Goal: Task Accomplishment & Management: Use online tool/utility

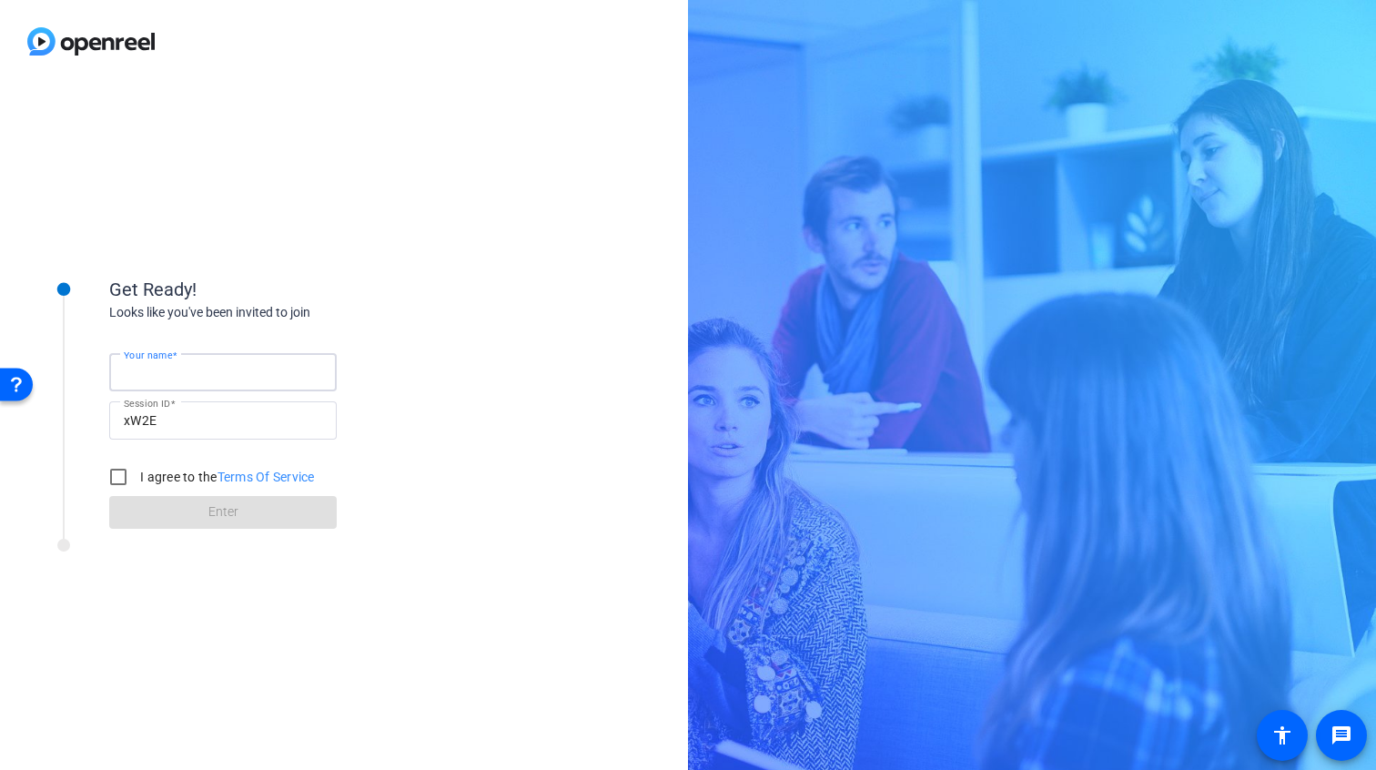
click at [233, 377] on input "Your name" at bounding box center [223, 372] width 198 height 22
type input "Bkoffman"
click at [126, 472] on input "I agree to the Terms Of Service" at bounding box center [118, 477] width 36 height 36
checkbox input "true"
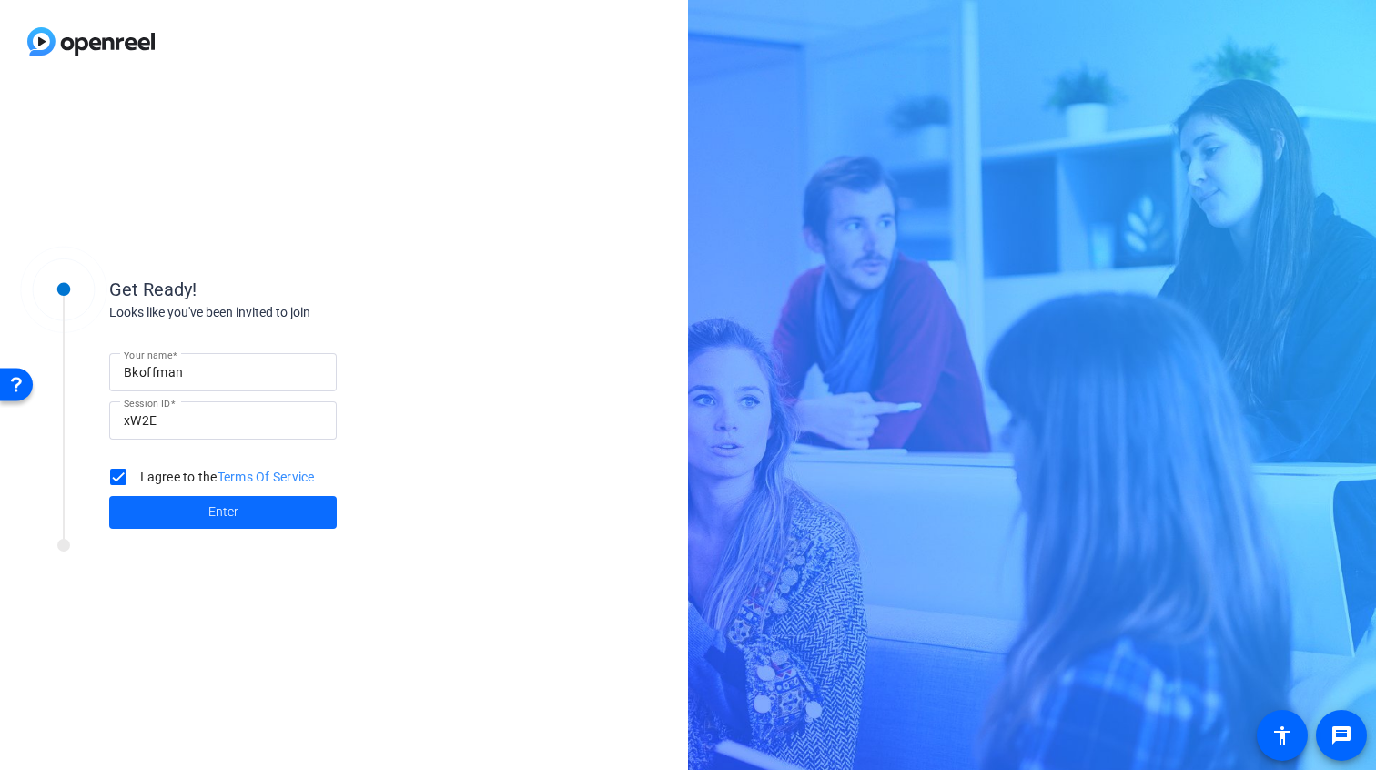
click at [236, 509] on span "Enter" at bounding box center [223, 511] width 30 height 19
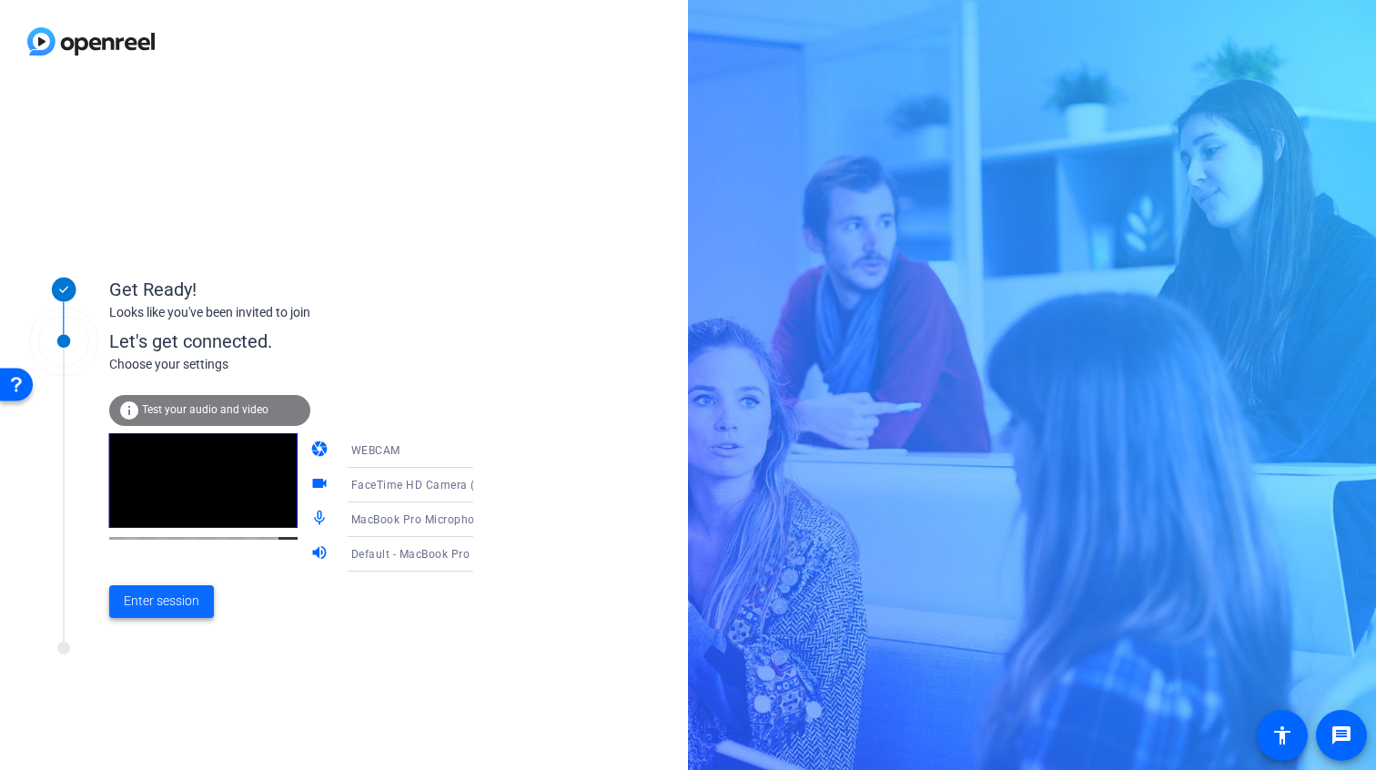
click at [177, 601] on span "Enter session" at bounding box center [162, 600] width 76 height 19
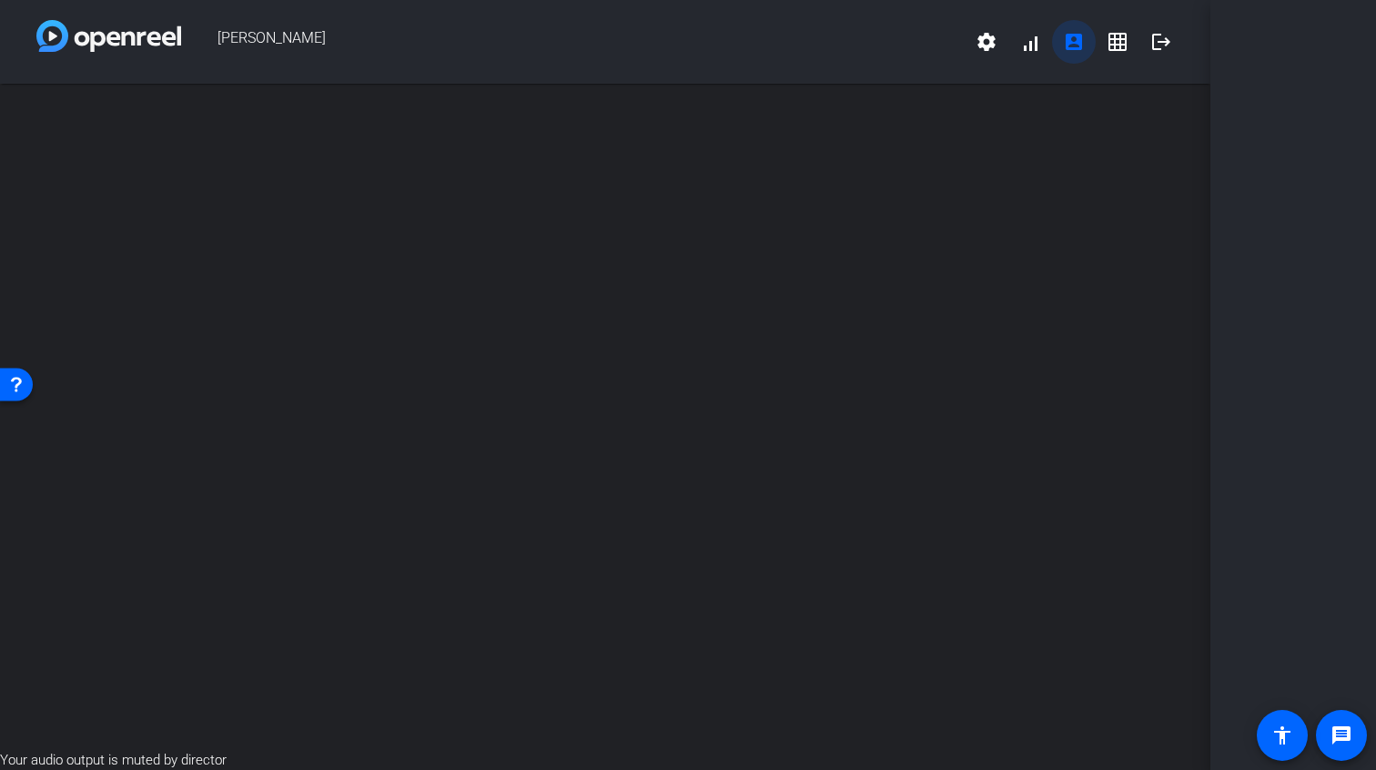
click at [1072, 39] on mat-icon "account_box" at bounding box center [1074, 42] width 22 height 22
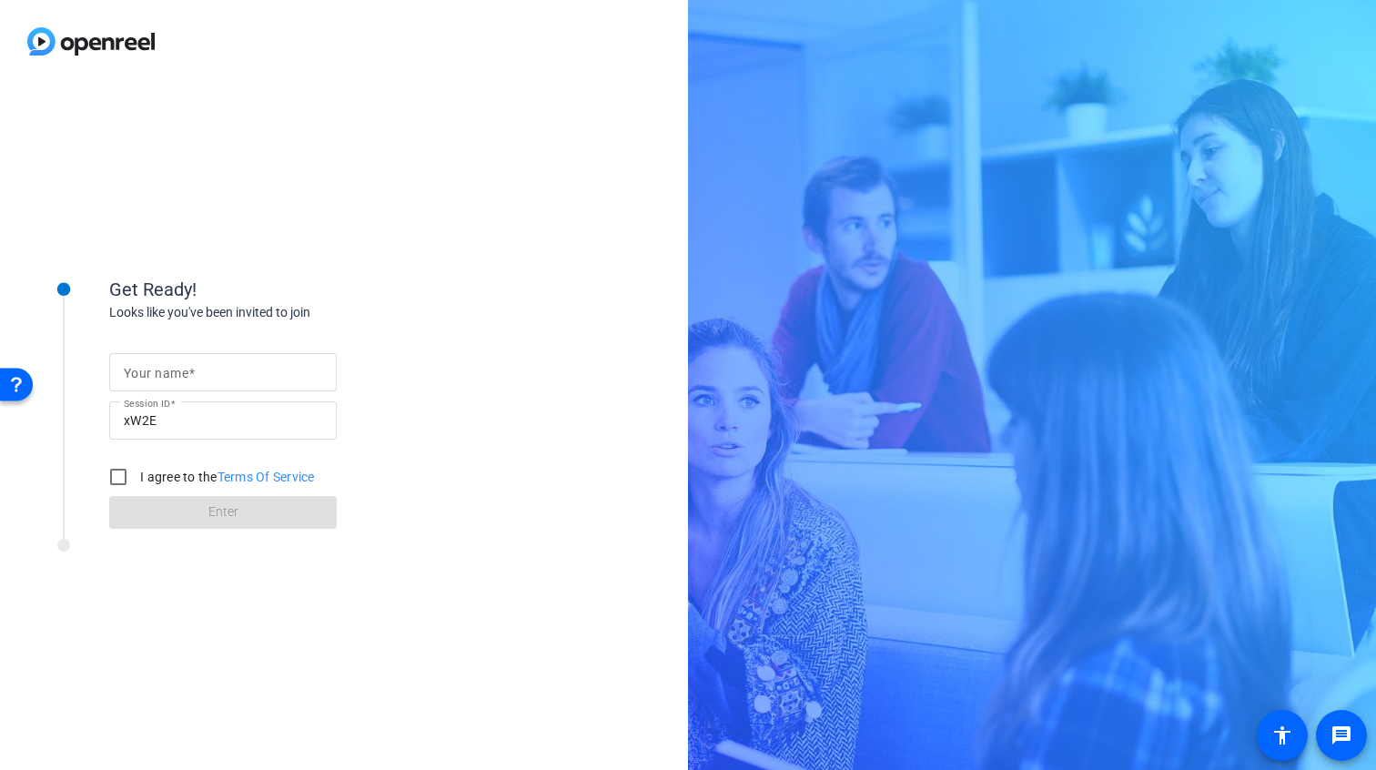
click at [137, 364] on input "Your name" at bounding box center [223, 372] width 198 height 22
type input "Bkoffman"
click at [123, 482] on input "I agree to the Terms Of Service" at bounding box center [118, 477] width 36 height 36
checkbox input "true"
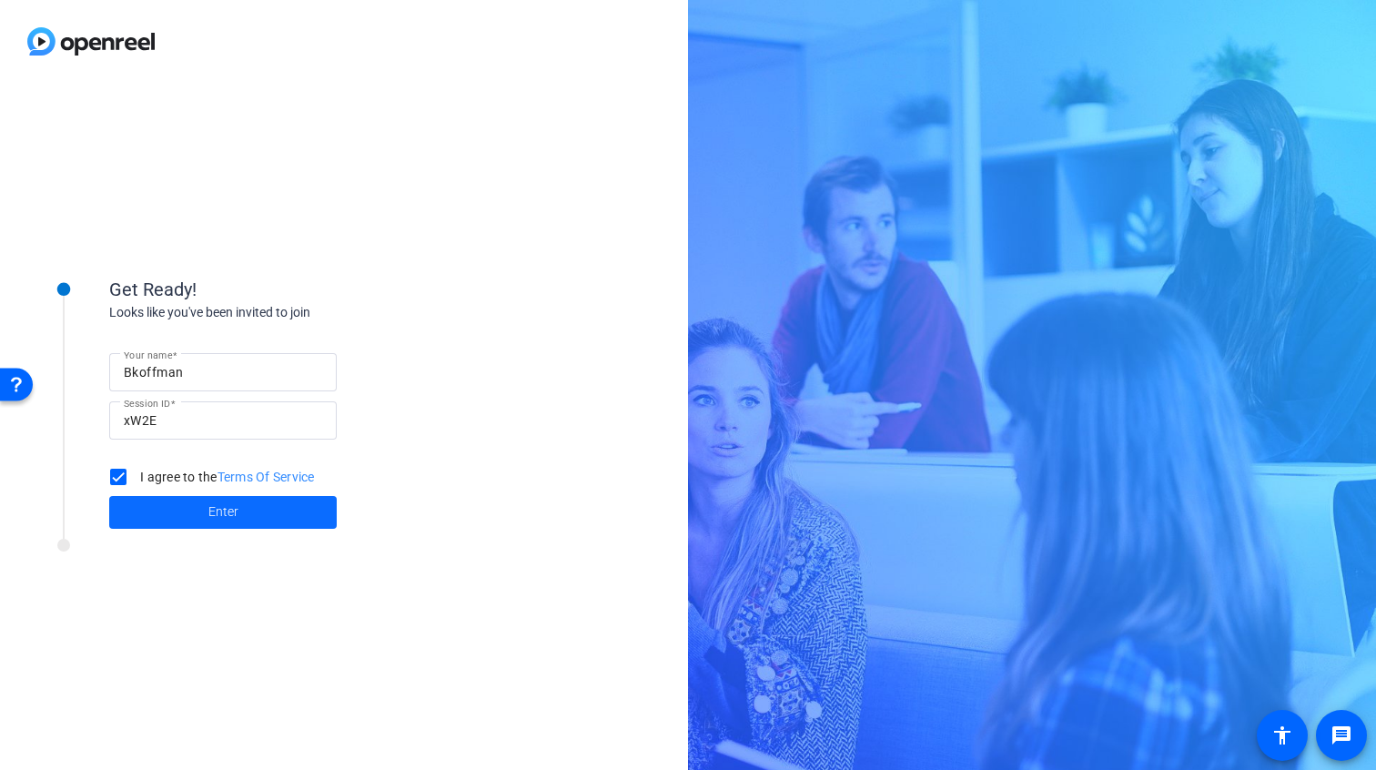
click at [186, 517] on span at bounding box center [222, 512] width 227 height 44
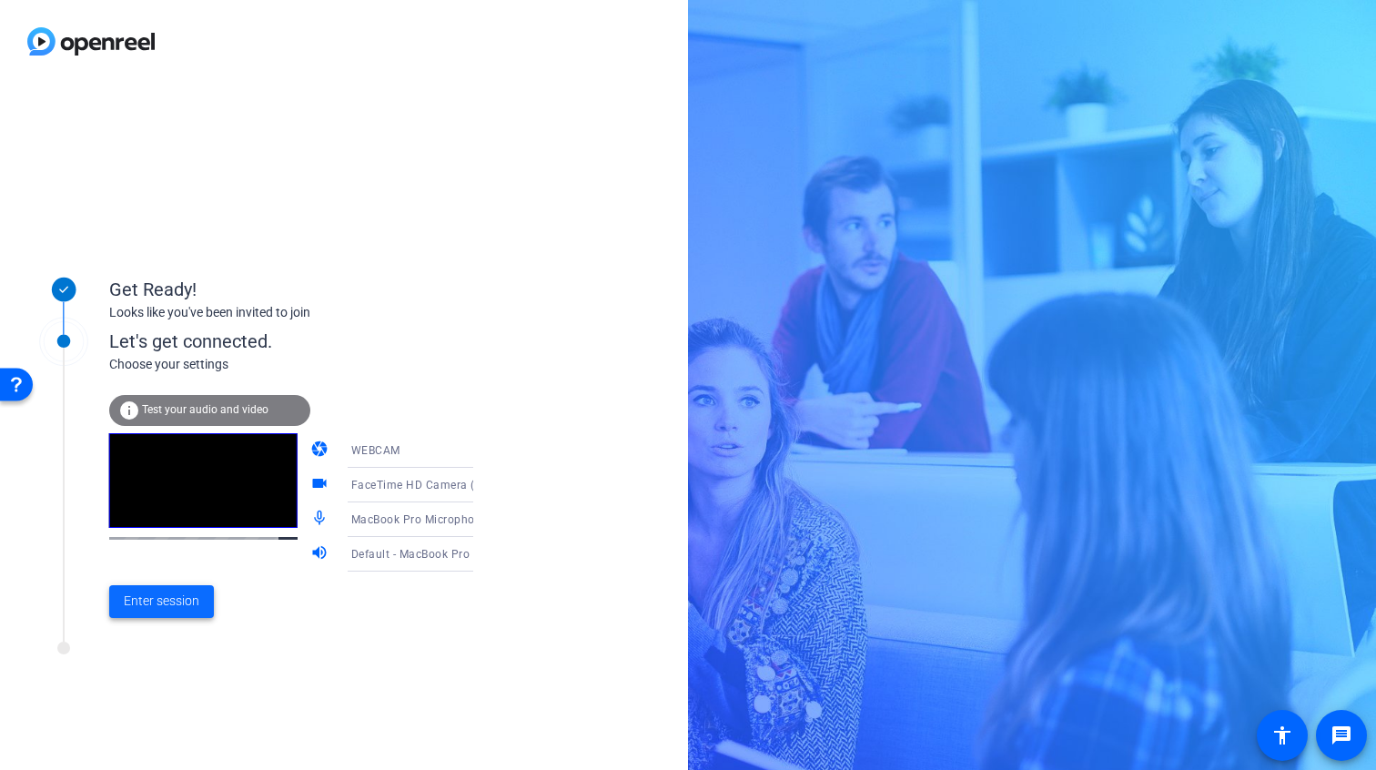
click at [193, 594] on span "Enter session" at bounding box center [162, 600] width 76 height 19
